Goal: Task Accomplishment & Management: Manage account settings

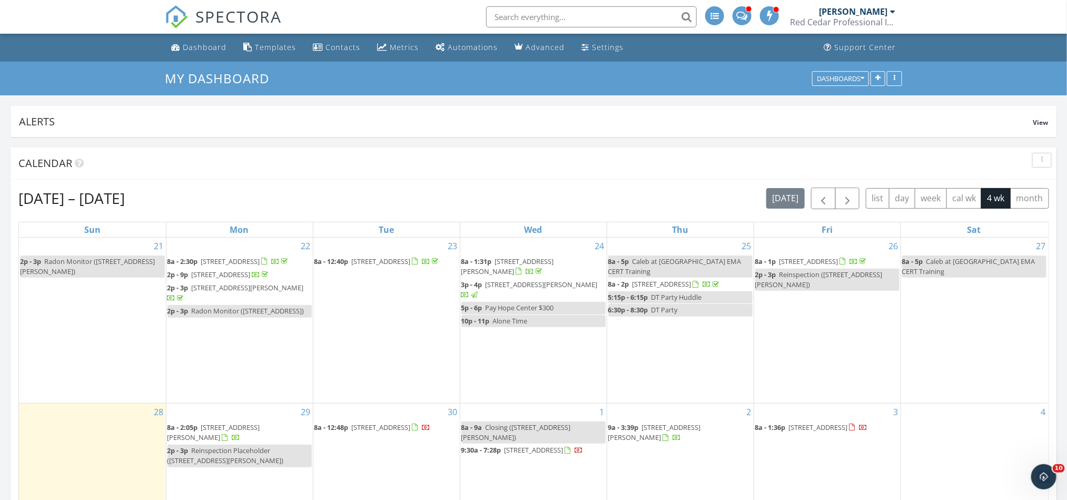
click at [747, 16] on span at bounding box center [742, 14] width 11 height 9
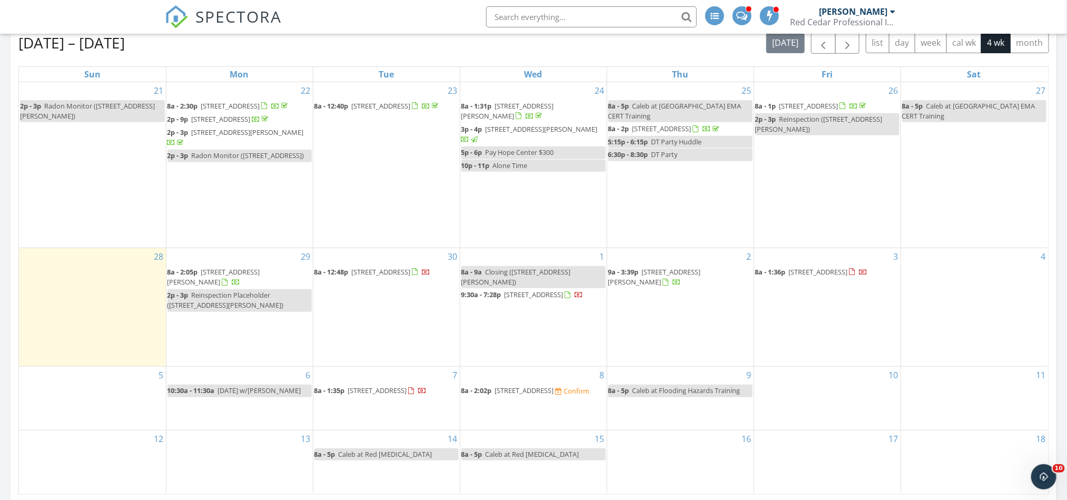
scroll to position [158, 0]
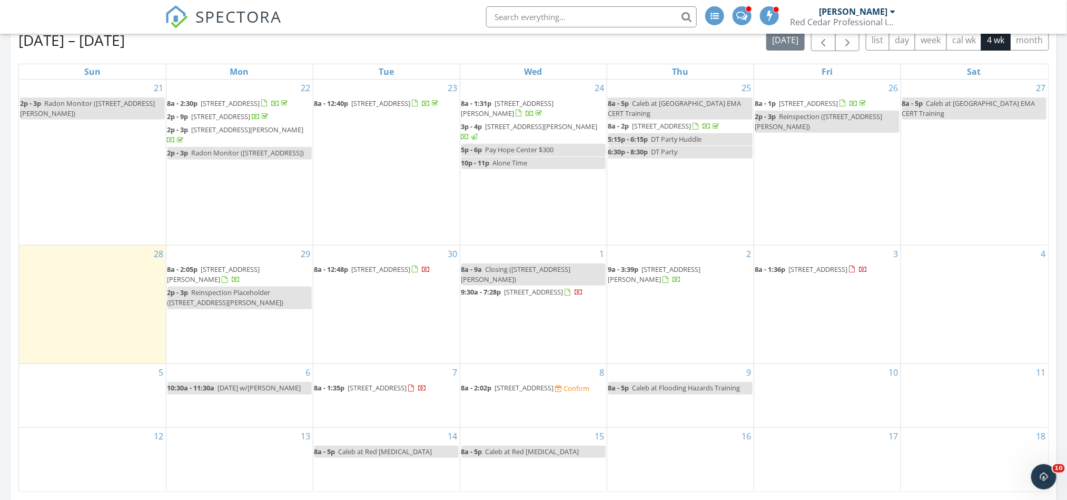
click at [220, 282] on span "[STREET_ADDRESS][PERSON_NAME]" at bounding box center [214, 273] width 93 height 19
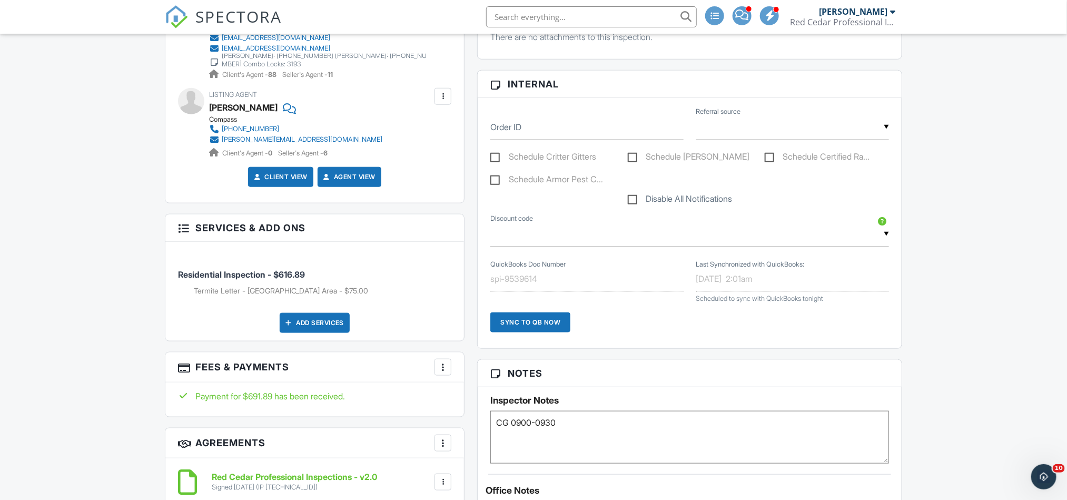
scroll to position [479, 0]
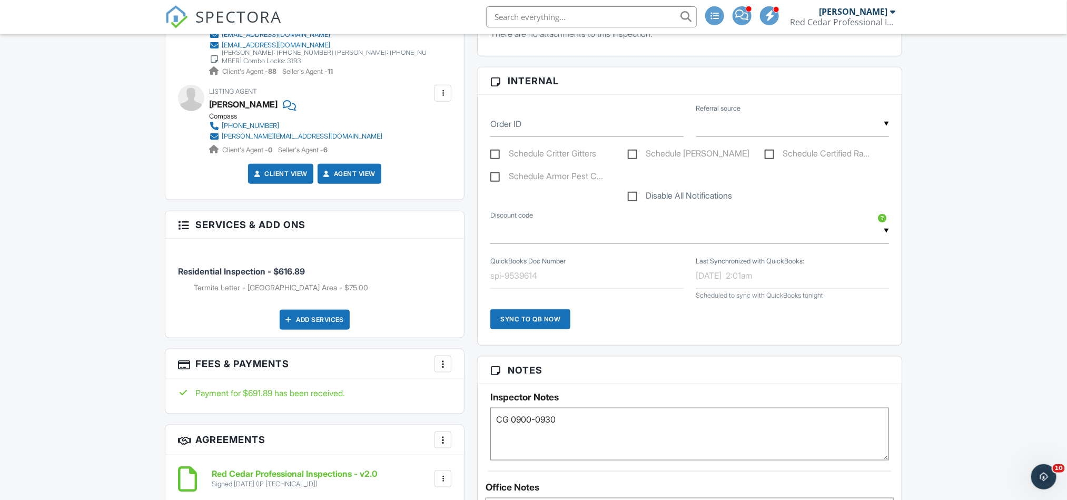
click at [585, 421] on textarea "CG 0900-0930" at bounding box center [690, 434] width 399 height 53
paste textarea "Vacant on combo 0535"
type textarea "Vacant on combo 0535 CG 0900-0930"
click at [236, 13] on span "SPECTORA" at bounding box center [238, 16] width 86 height 22
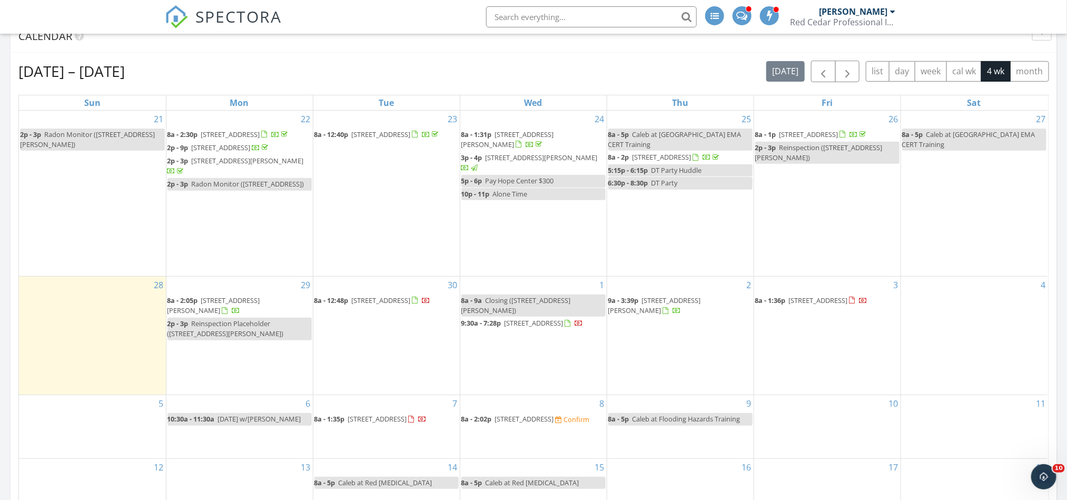
scroll to position [158, 0]
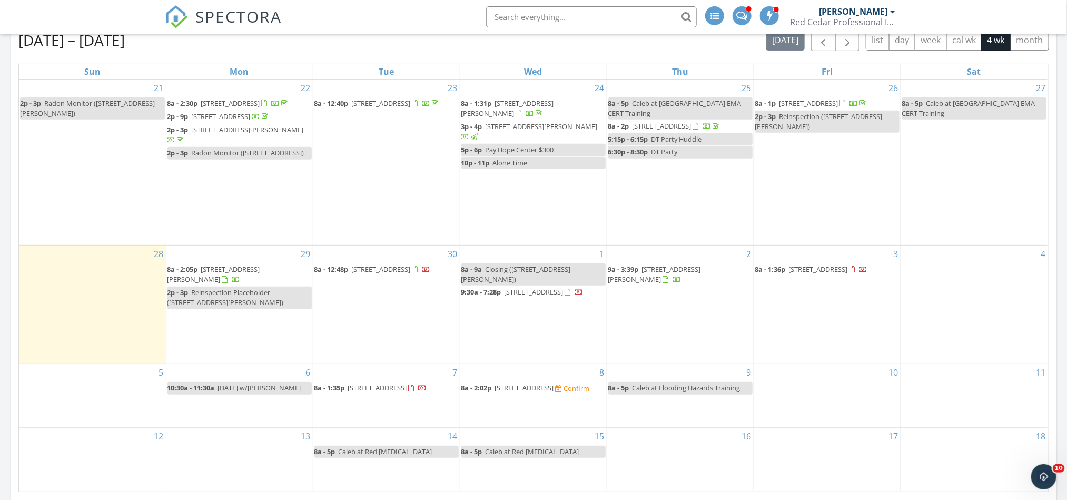
click at [554, 393] on span "[STREET_ADDRESS]" at bounding box center [524, 387] width 59 height 9
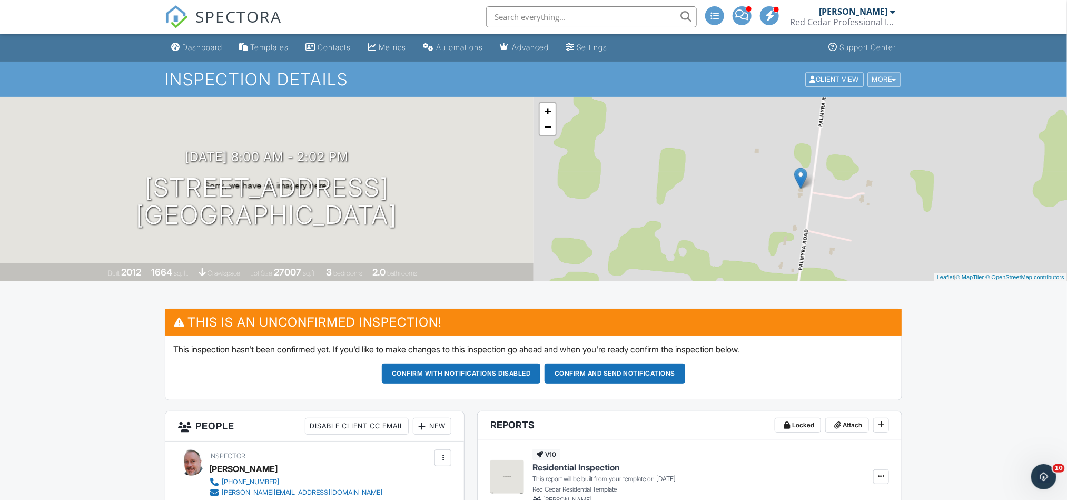
click at [888, 84] on div "More" at bounding box center [885, 79] width 34 height 14
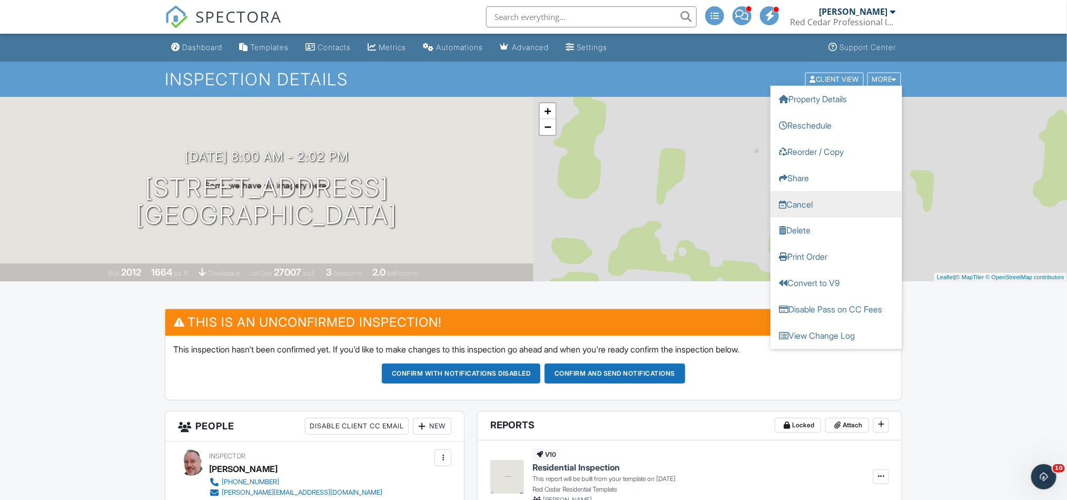
click at [809, 199] on link "Cancel" at bounding box center [837, 204] width 132 height 26
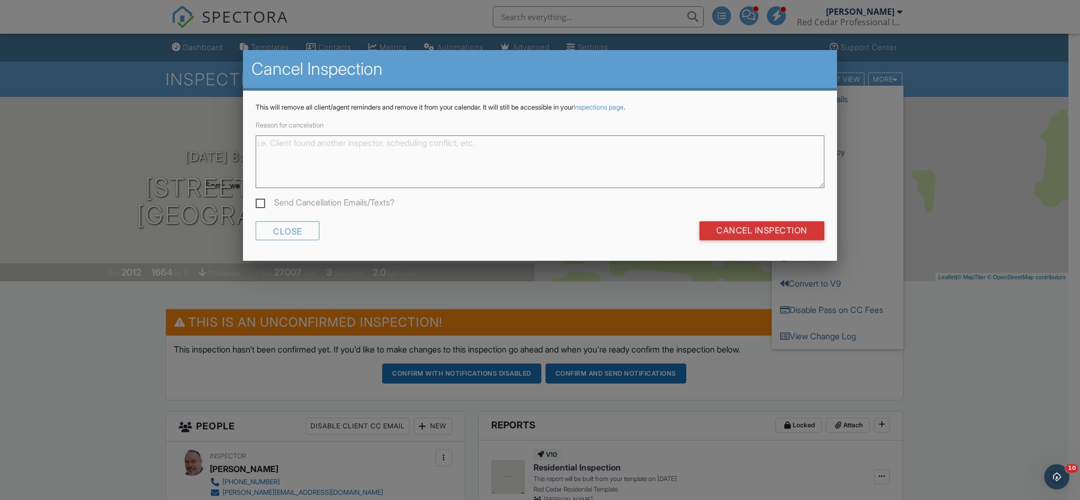
click at [499, 163] on textarea "Reason for cancelation" at bounding box center [540, 161] width 568 height 53
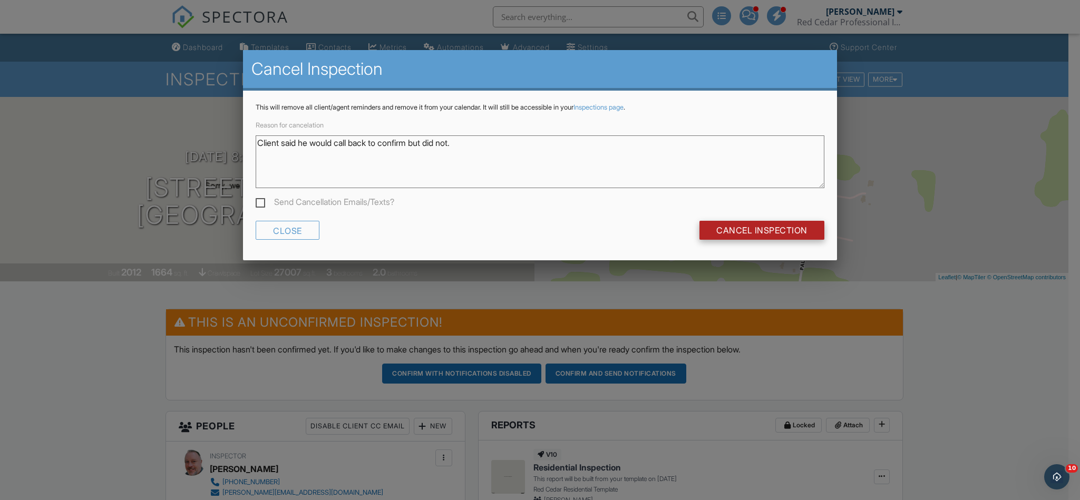
type textarea "Client said he would call back to confirm but did not."
click at [773, 234] on input "Cancel Inspection" at bounding box center [761, 230] width 125 height 19
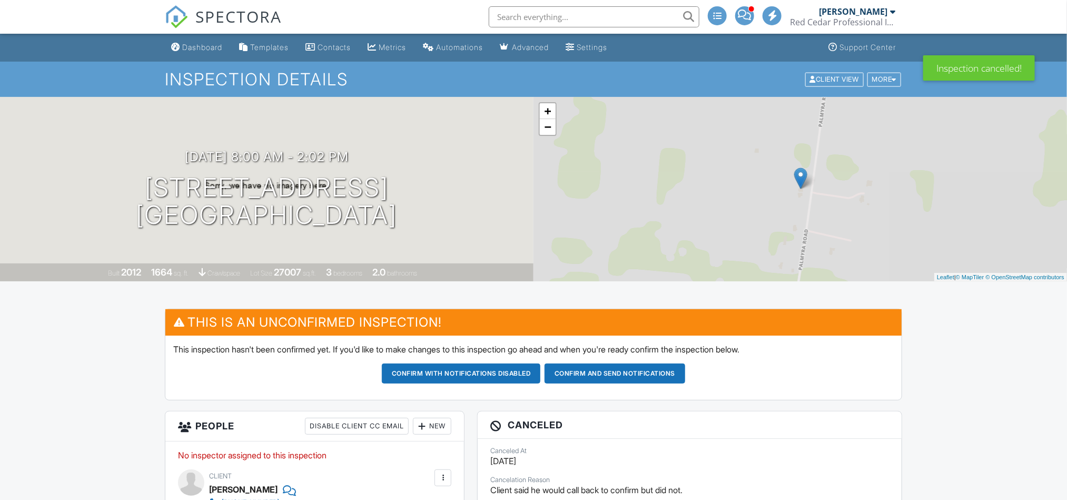
click at [226, 15] on span "SPECTORA" at bounding box center [238, 16] width 86 height 22
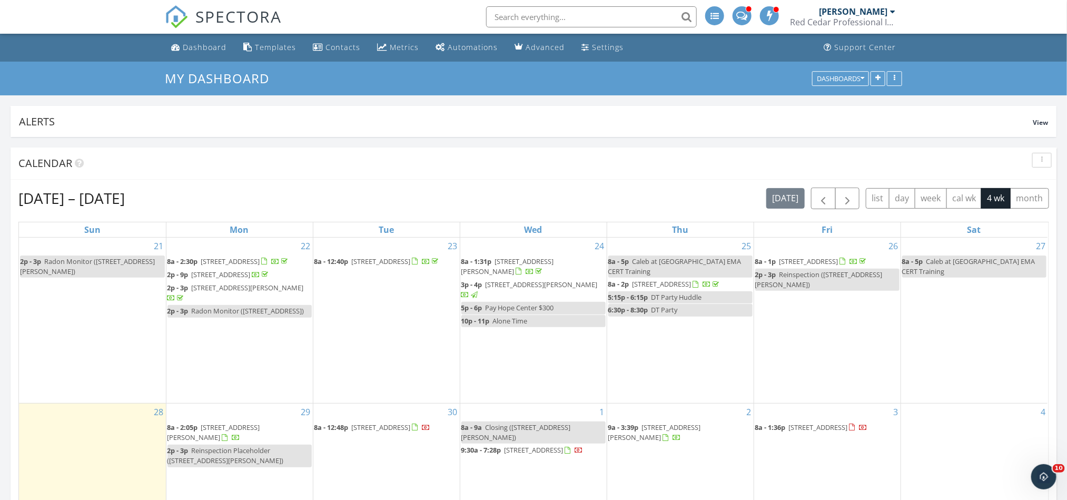
scroll to position [79, 0]
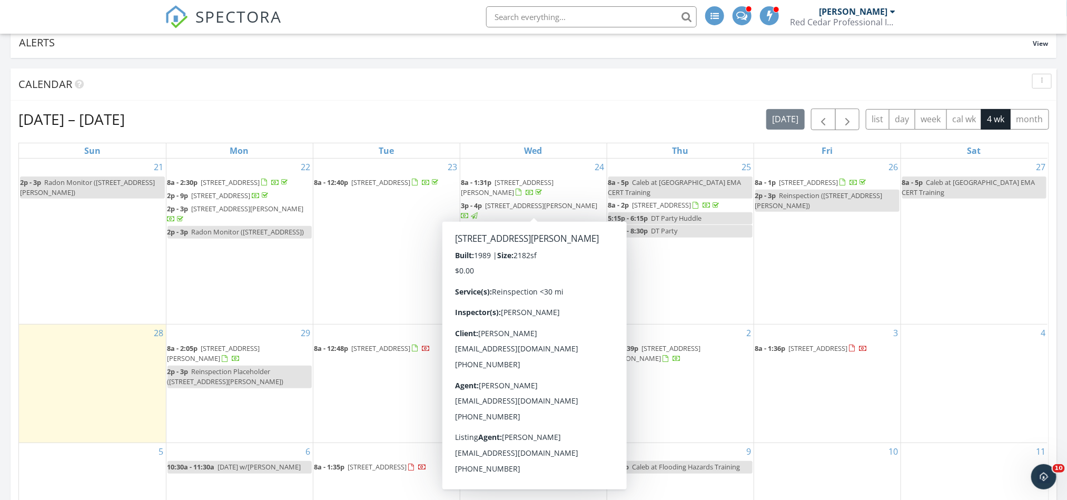
click at [704, 286] on div "25 8a - 5p Caleb at Montgomery County EMA CERT Training 8a - 2p 306 Locust Rd, …" at bounding box center [680, 241] width 146 height 165
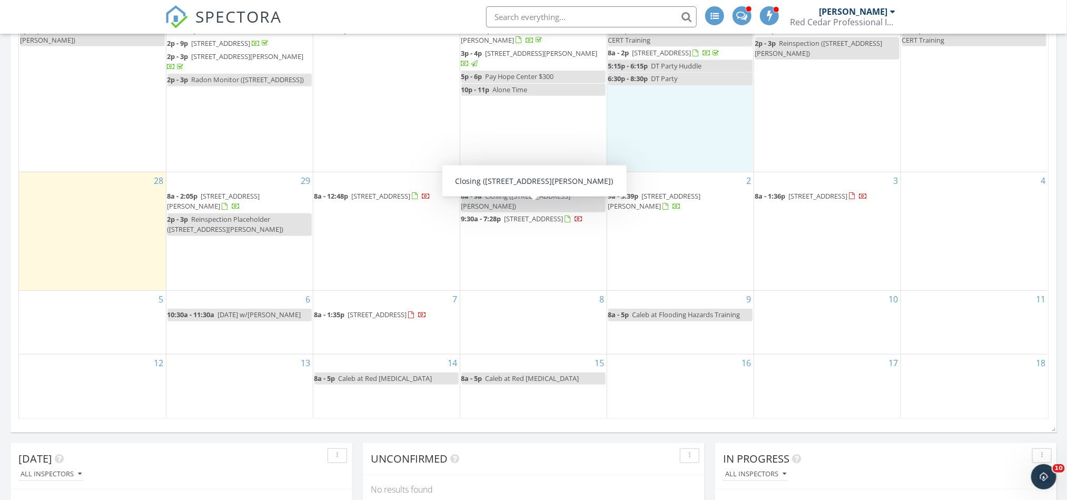
scroll to position [237, 0]
